Goal: Task Accomplishment & Management: Use online tool/utility

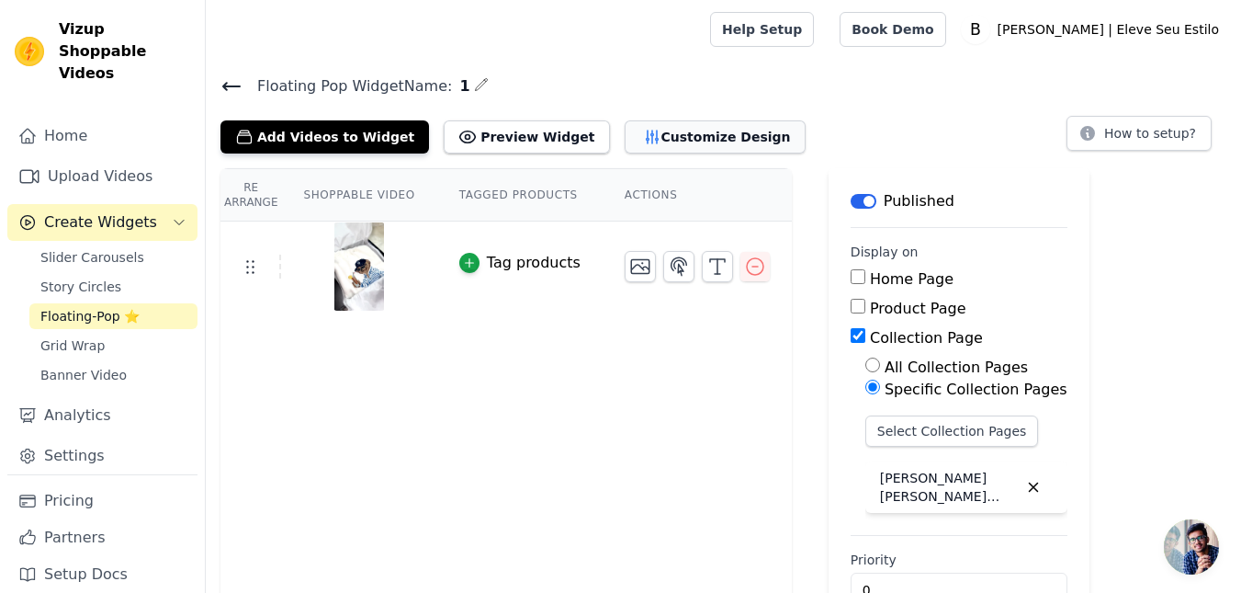
drag, startPoint x: 0, startPoint y: 0, endPoint x: 634, endPoint y: 135, distance: 648.2
click at [634, 135] on button "Customize Design" at bounding box center [715, 136] width 181 height 33
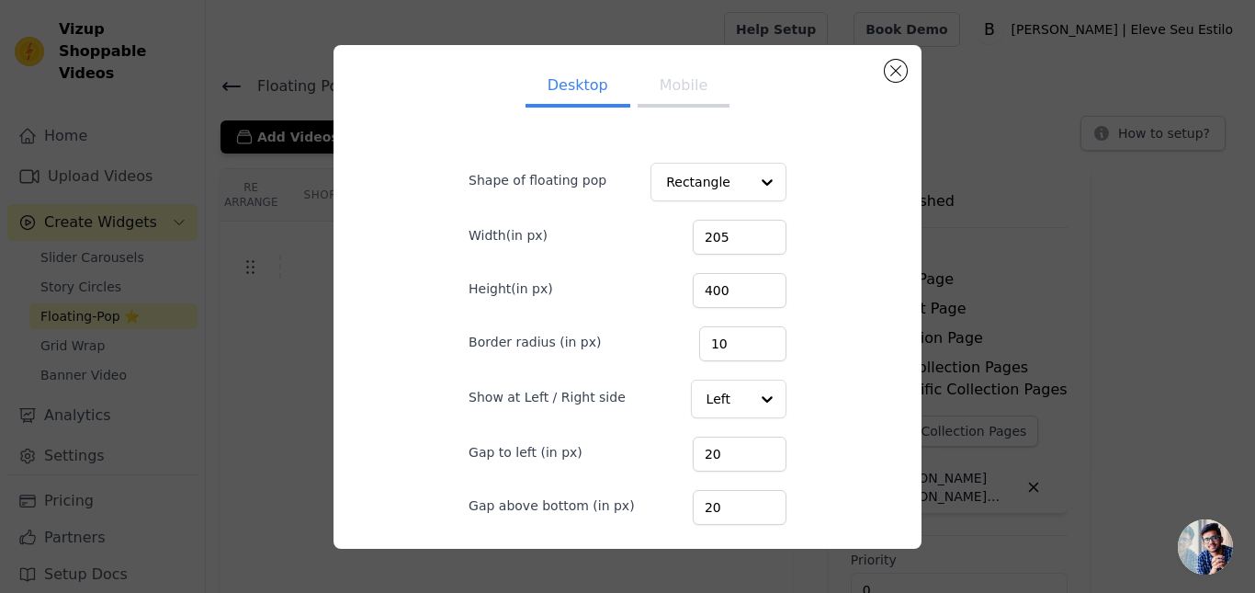
click at [665, 98] on button "Mobile" at bounding box center [684, 87] width 92 height 40
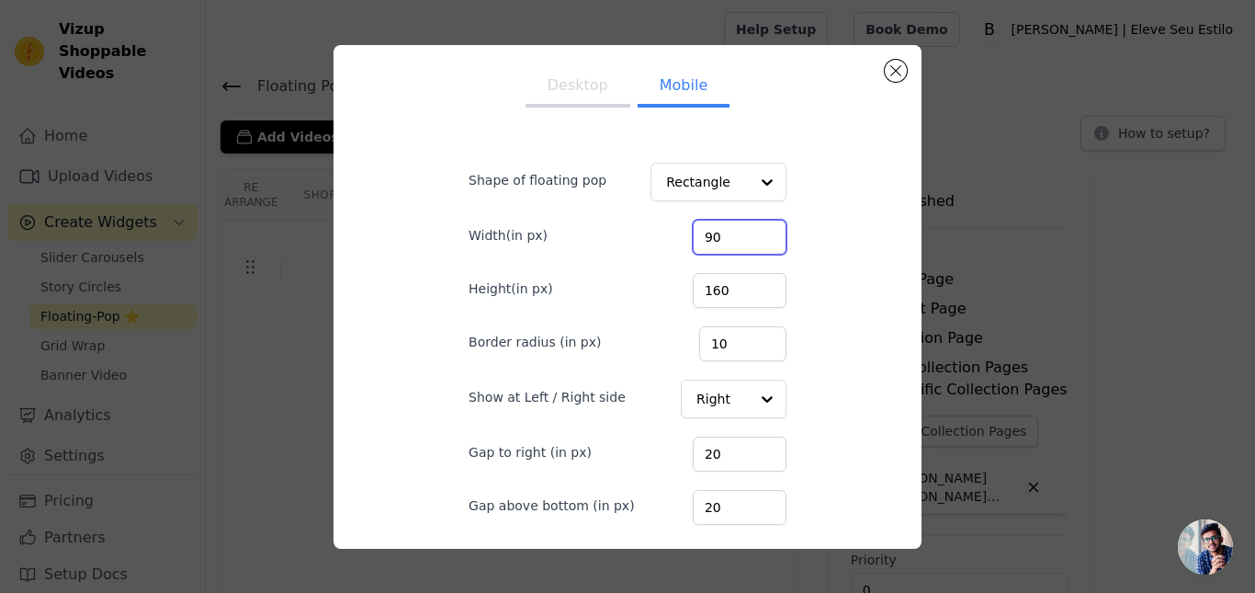
drag, startPoint x: 734, startPoint y: 234, endPoint x: 645, endPoint y: 235, distance: 89.1
click at [645, 235] on div "Width(in px) 90" at bounding box center [628, 235] width 318 height 39
click at [847, 229] on div "Desktop Mobile Shape of floating pop Rectangle Width(in px) 90 Height(in px) 16…" at bounding box center [627, 297] width 559 height 474
click at [702, 241] on input "90" at bounding box center [740, 237] width 94 height 35
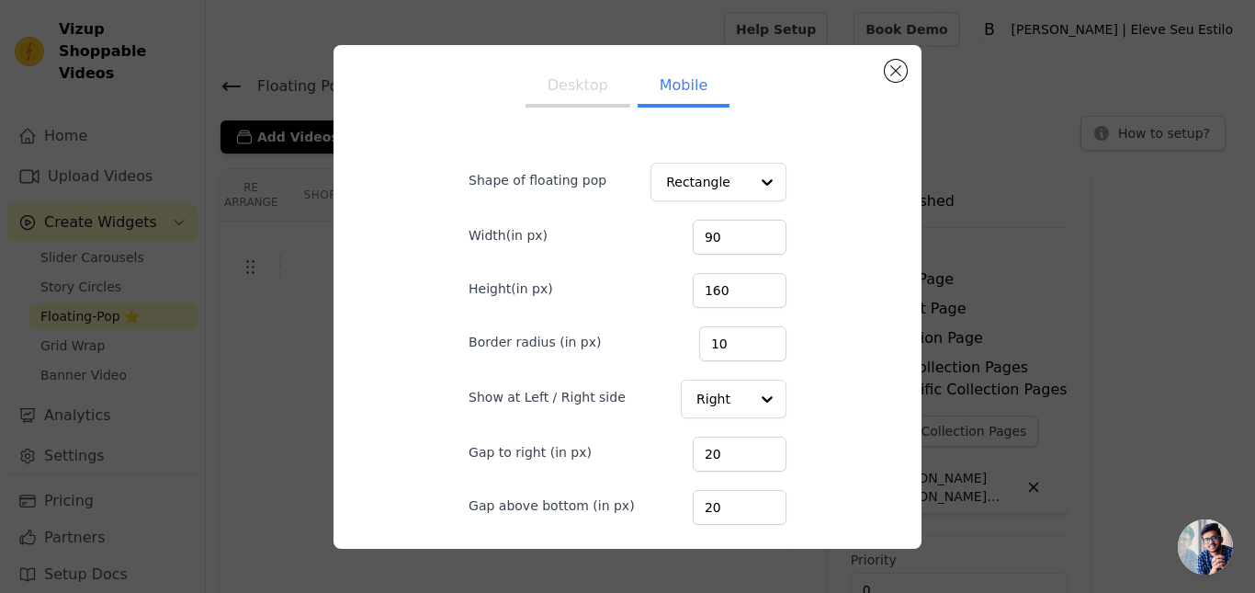
click at [775, 240] on form "Shape of floating pop Rectangle Width(in px) 90 Height(in px) 160 Border radius…" at bounding box center [627, 385] width 347 height 511
click at [729, 231] on input "90" at bounding box center [740, 237] width 94 height 35
drag, startPoint x: 710, startPoint y: 237, endPoint x: 675, endPoint y: 232, distance: 35.2
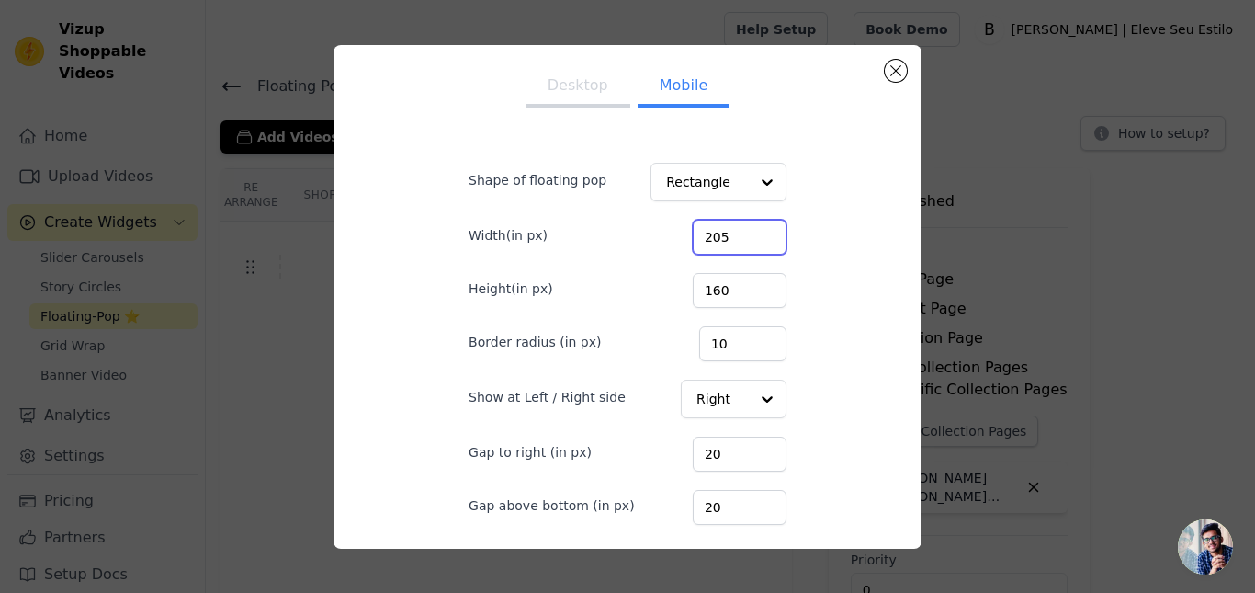
click at [693, 232] on input "205" at bounding box center [740, 237] width 94 height 35
type input "110"
drag, startPoint x: 716, startPoint y: 301, endPoint x: 696, endPoint y: 292, distance: 22.2
click at [696, 292] on input "160" at bounding box center [740, 290] width 94 height 35
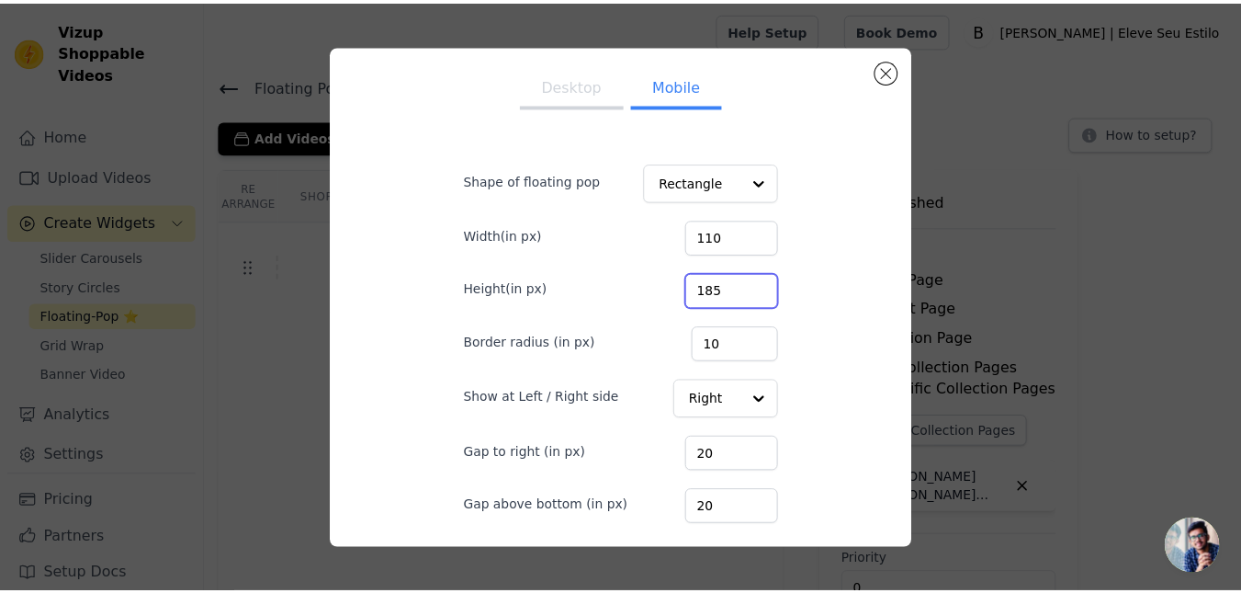
scroll to position [107, 0]
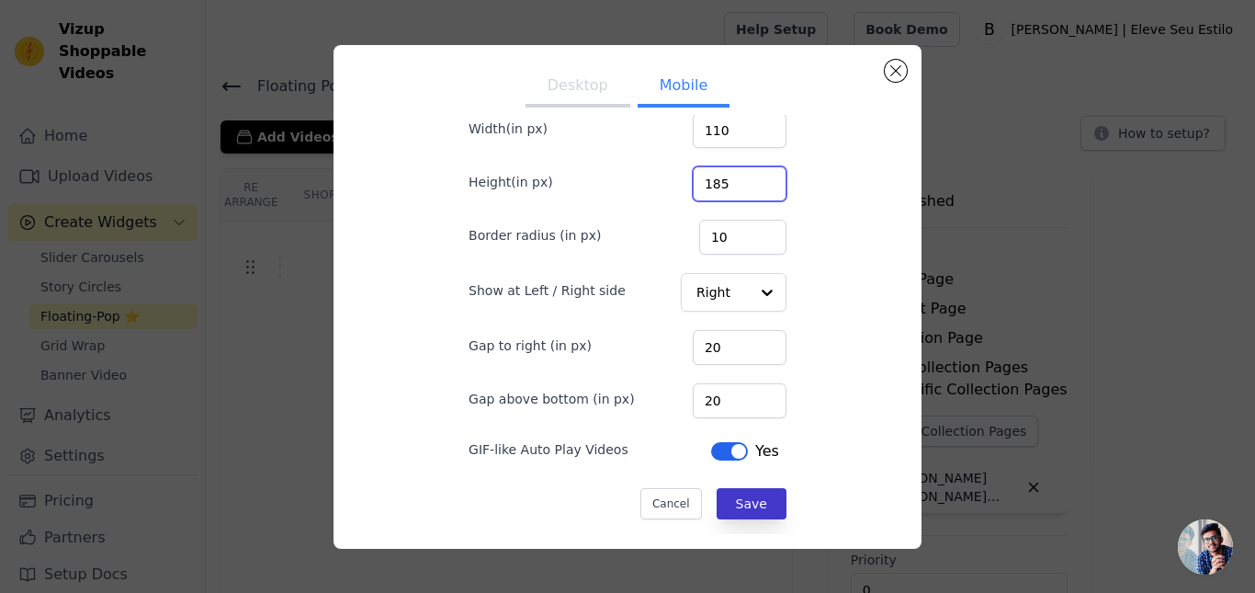
type input "185"
click at [739, 496] on button "Save" at bounding box center [752, 503] width 70 height 31
